Goal: Task Accomplishment & Management: Complete application form

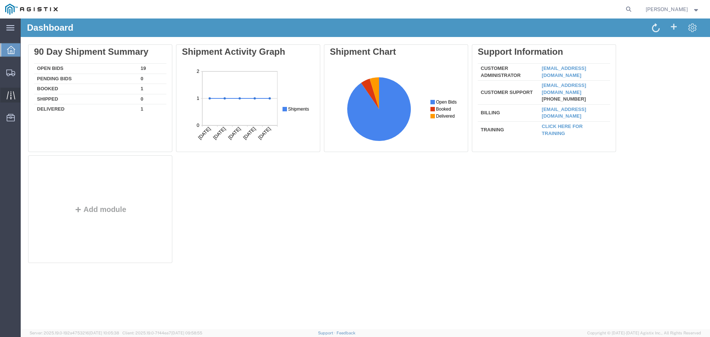
click at [9, 95] on icon at bounding box center [11, 95] width 9 height 9
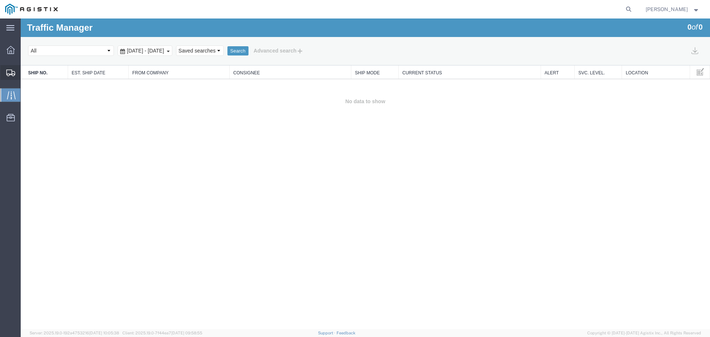
click at [12, 67] on div at bounding box center [10, 72] width 21 height 15
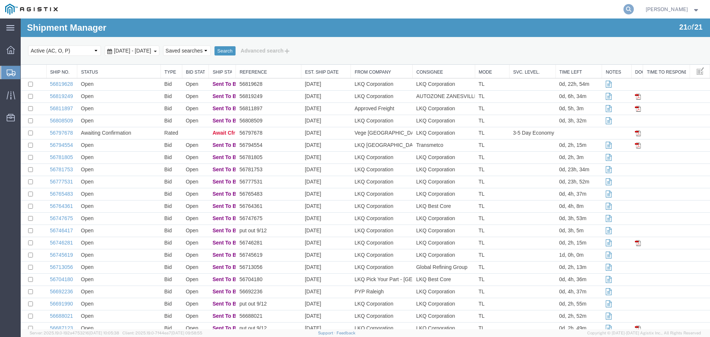
click at [633, 9] on icon at bounding box center [628, 9] width 10 height 10
click at [535, 10] on input "search" at bounding box center [510, 9] width 225 height 18
paste input "56797678"
type input "56797678"
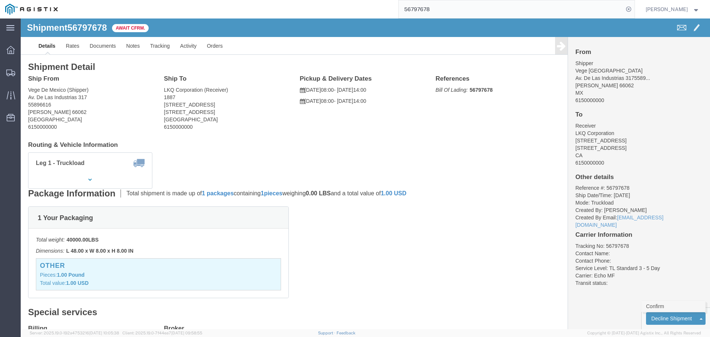
click link "Confirm"
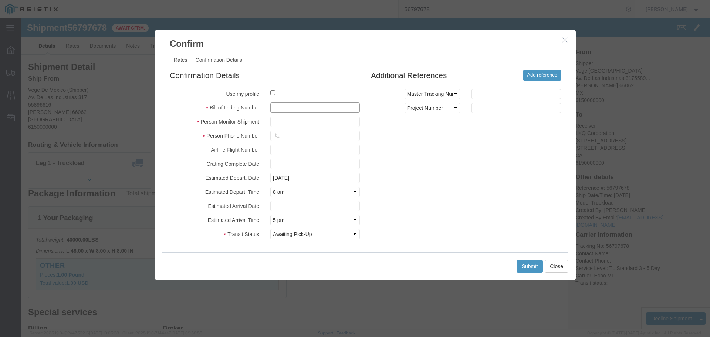
click input "text"
paste input "64283797"
type input "64283797"
click input "text"
type input "[PERSON_NAME]"
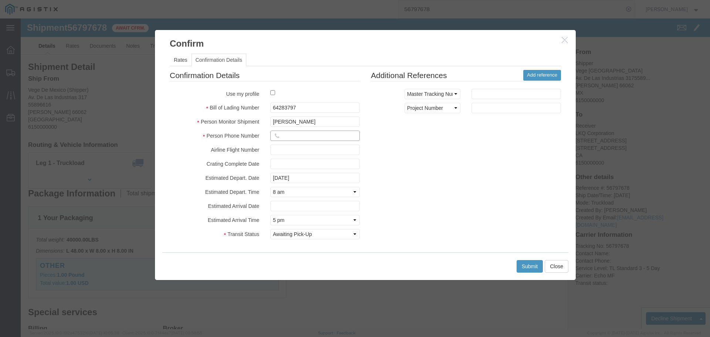
click input "text"
click select "Select Midnight 1 am 2 am 3 am 4 am 5 am 6 am 7 am 8 am 9 am 10 am 11 am 12 Noo…"
select select "1200"
click select "Select Midnight 1 am 2 am 3 am 4 am 5 am 6 am 7 am 8 am 9 am 10 am 11 am 12 Noo…"
click input "text"
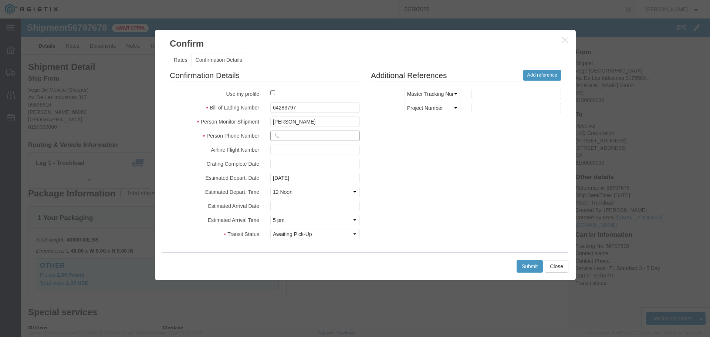
paste input "800.354.7993"
type input "800.354.7993"
click button "Submit"
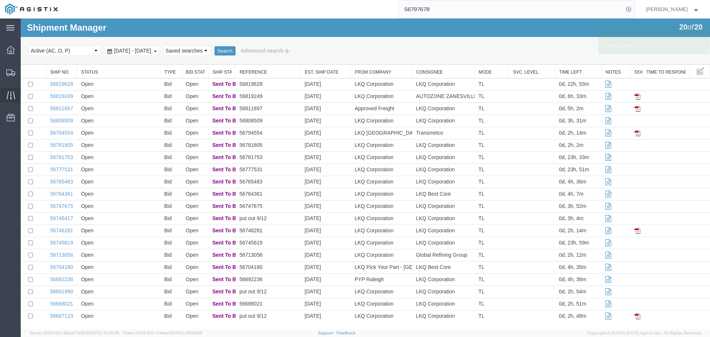
click at [11, 98] on icon at bounding box center [10, 95] width 9 height 8
